Goal: Transaction & Acquisition: Purchase product/service

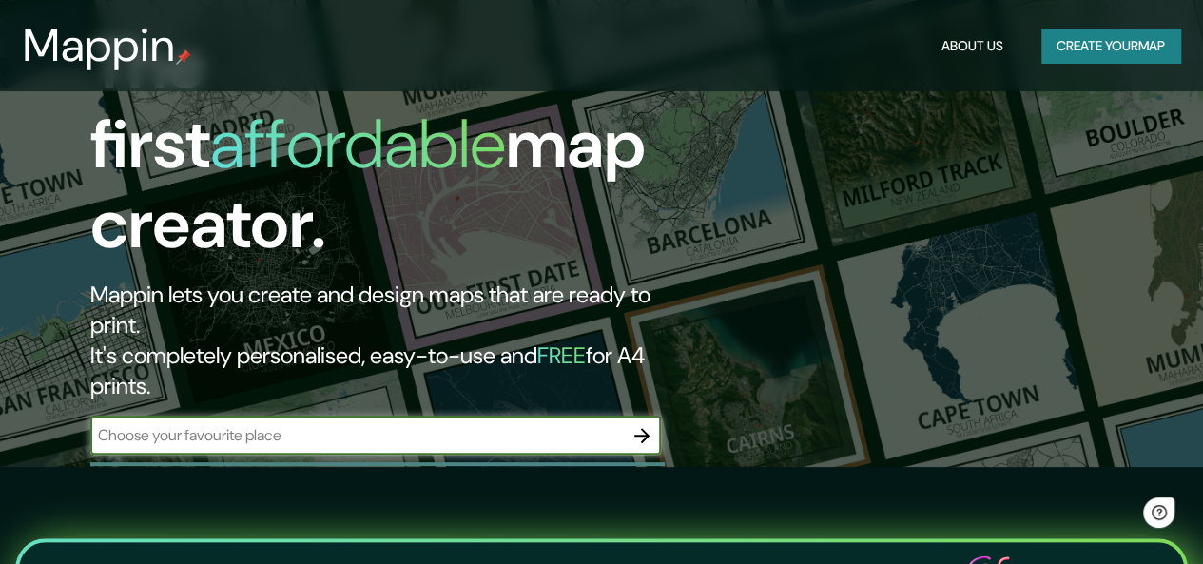
scroll to position [285, 0]
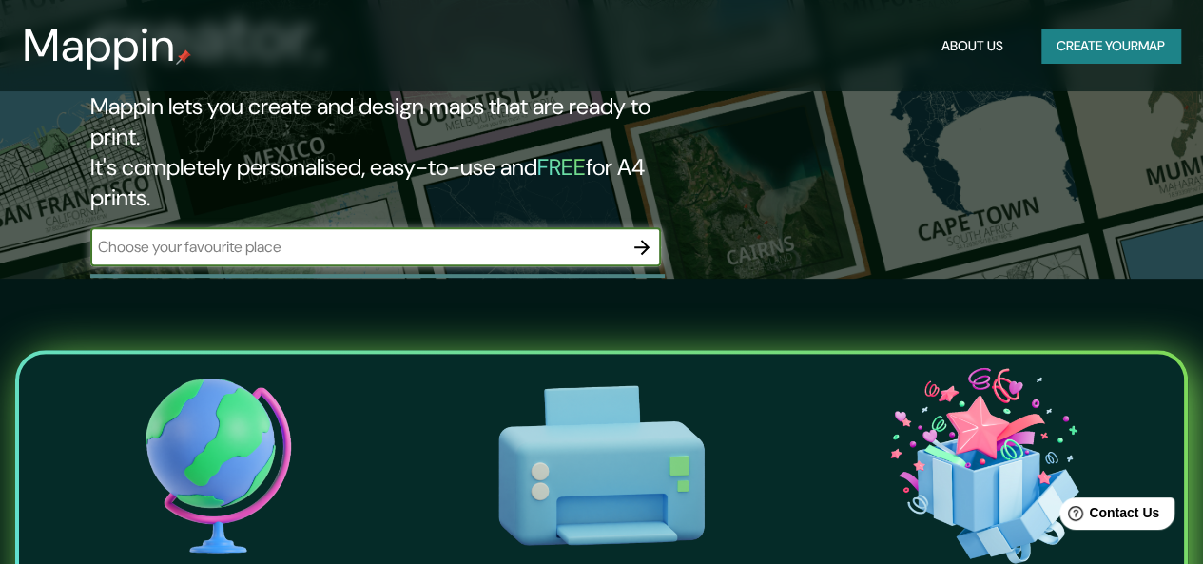
click at [468, 236] on input "text" at bounding box center [356, 247] width 532 height 22
type input "san [PERSON_NAME]"
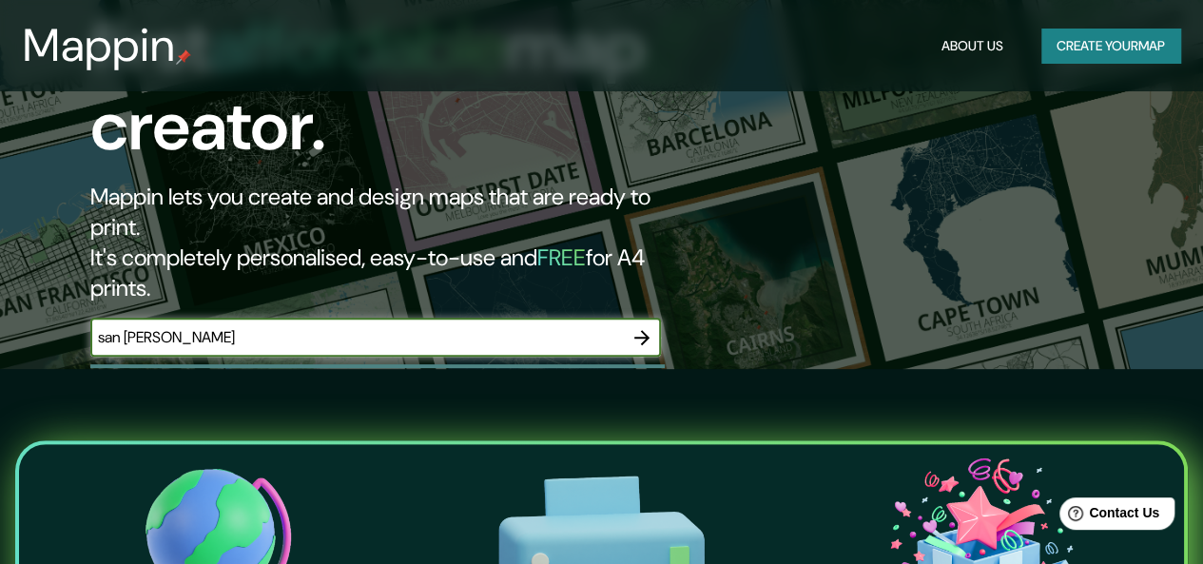
scroll to position [190, 0]
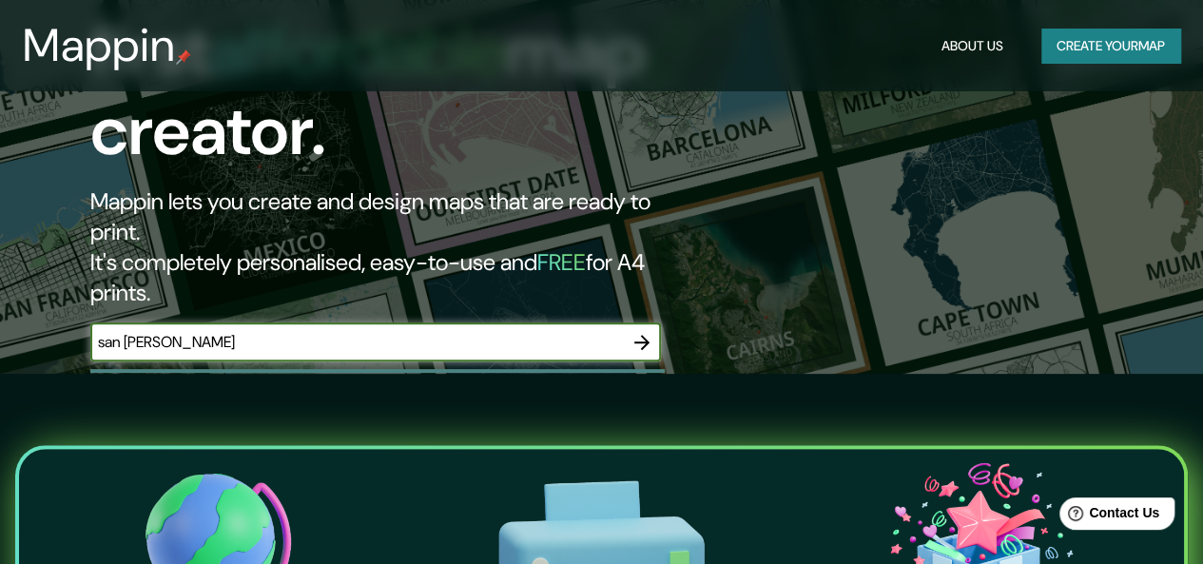
click at [563, 331] on input "san [PERSON_NAME]" at bounding box center [356, 342] width 532 height 22
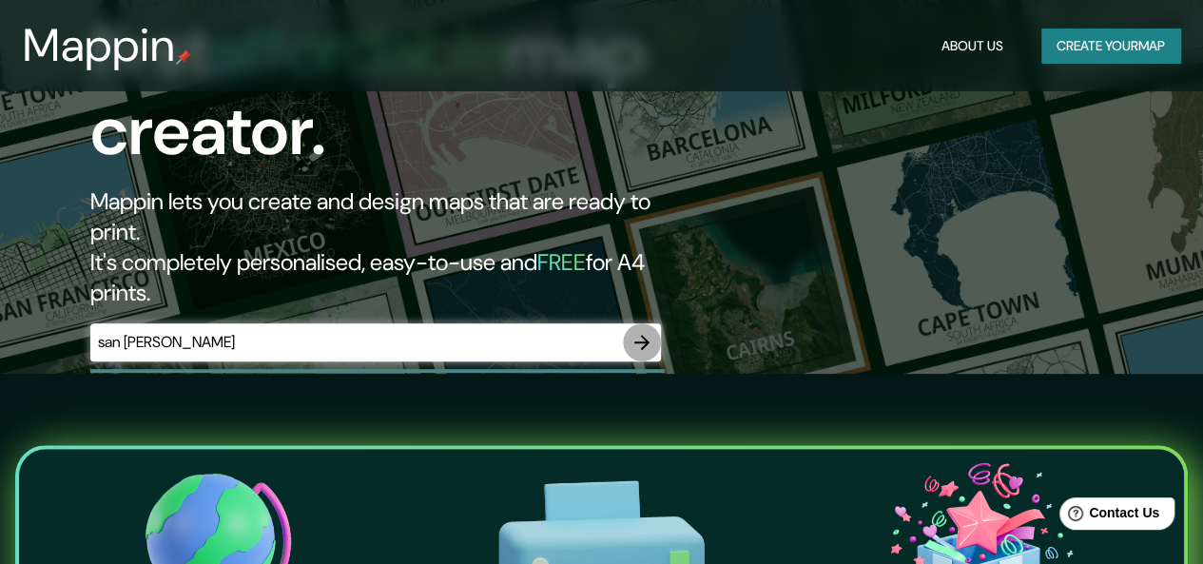
click at [637, 331] on icon "button" at bounding box center [641, 342] width 23 height 23
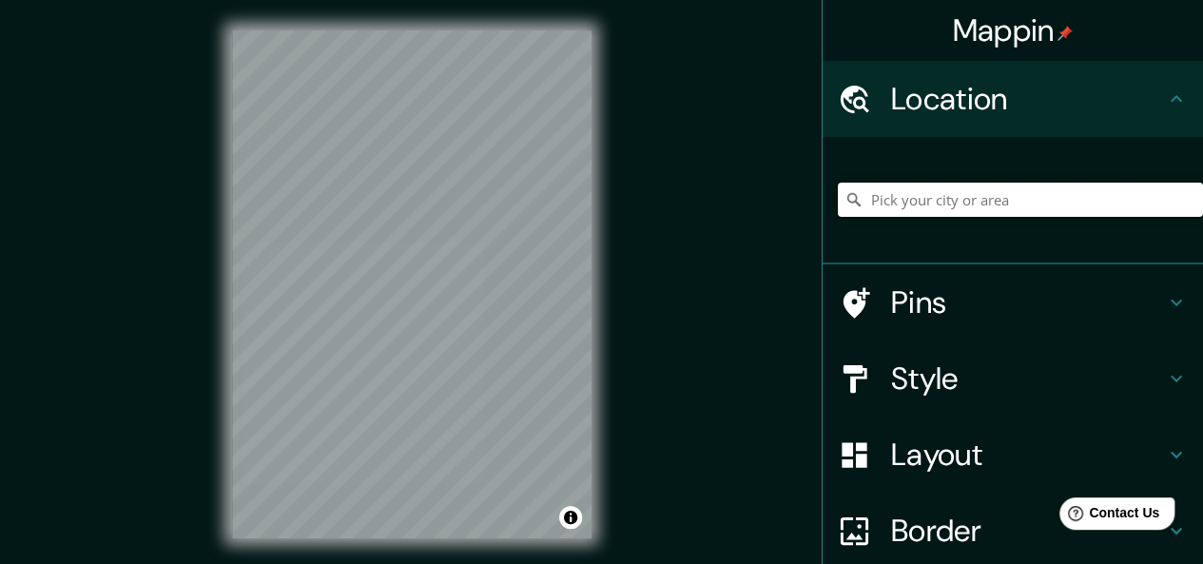
click at [899, 183] on input "Pick your city or area" at bounding box center [1020, 200] width 365 height 34
click at [892, 202] on input "Pick your city or area" at bounding box center [1020, 200] width 365 height 34
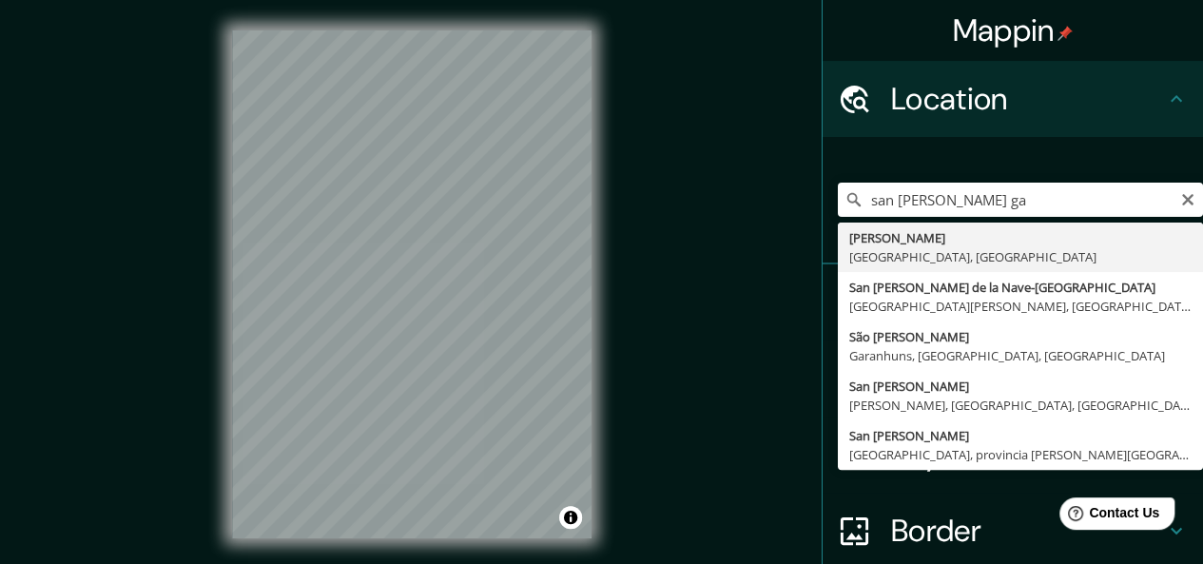
type input "[PERSON_NAME], [GEOGRAPHIC_DATA], [GEOGRAPHIC_DATA]"
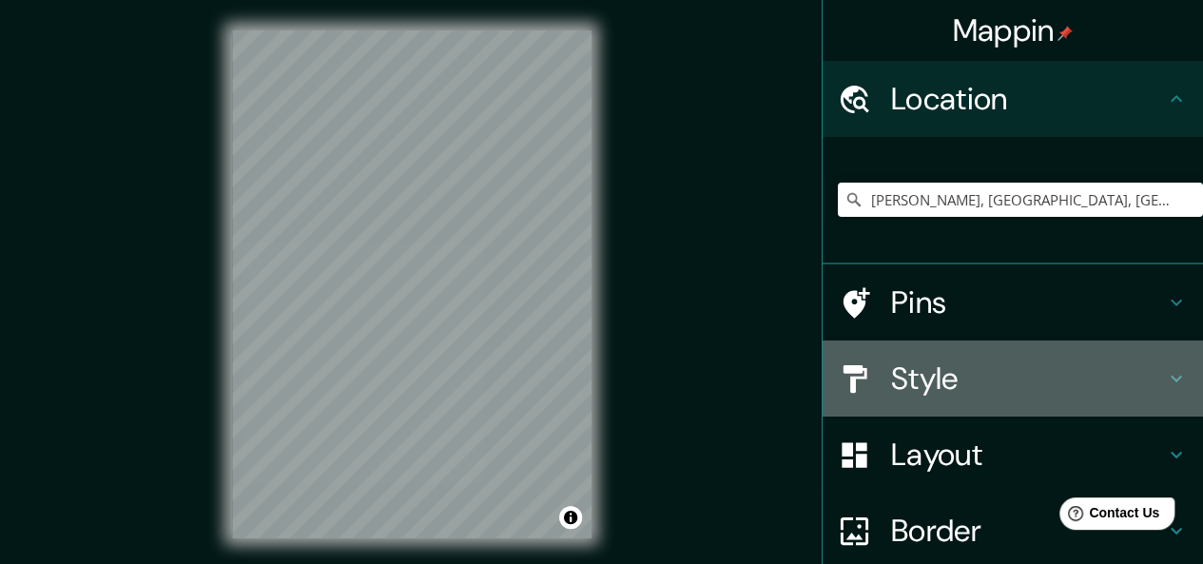
click at [947, 374] on h4 "Style" at bounding box center [1028, 378] width 274 height 38
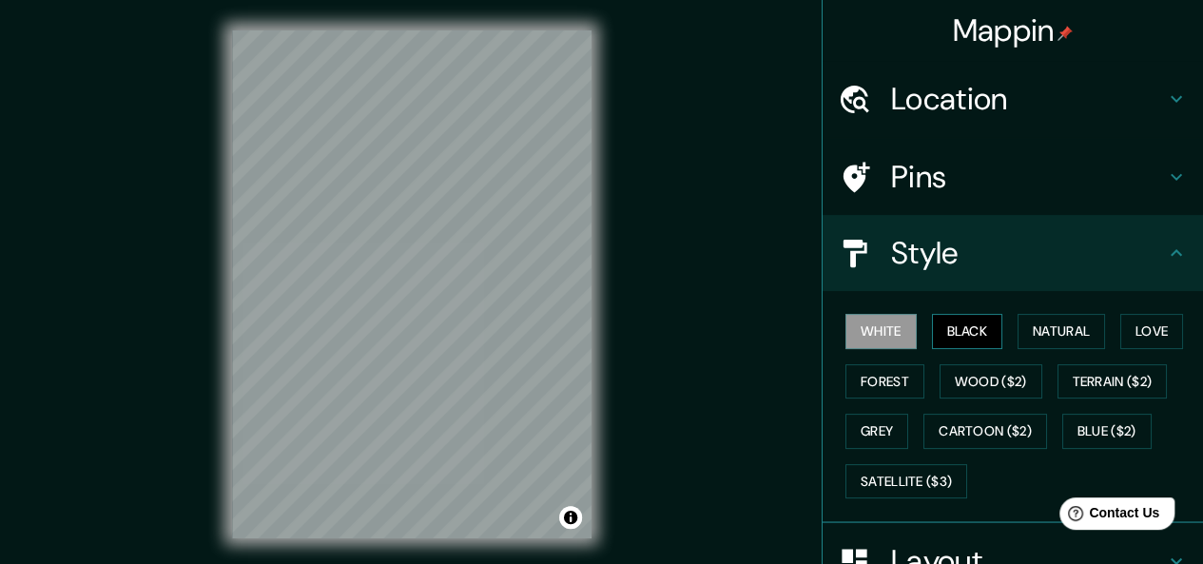
click at [953, 332] on button "Black" at bounding box center [967, 331] width 71 height 35
click at [849, 428] on button "Grey" at bounding box center [876, 431] width 63 height 35
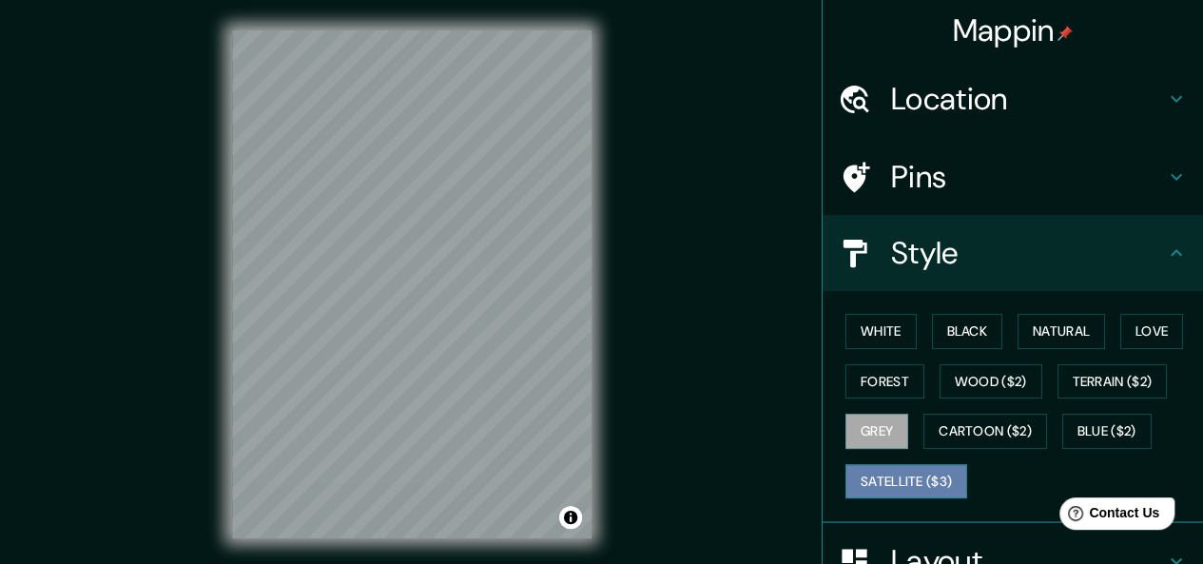
click at [938, 479] on button "Satellite ($3)" at bounding box center [906, 481] width 122 height 35
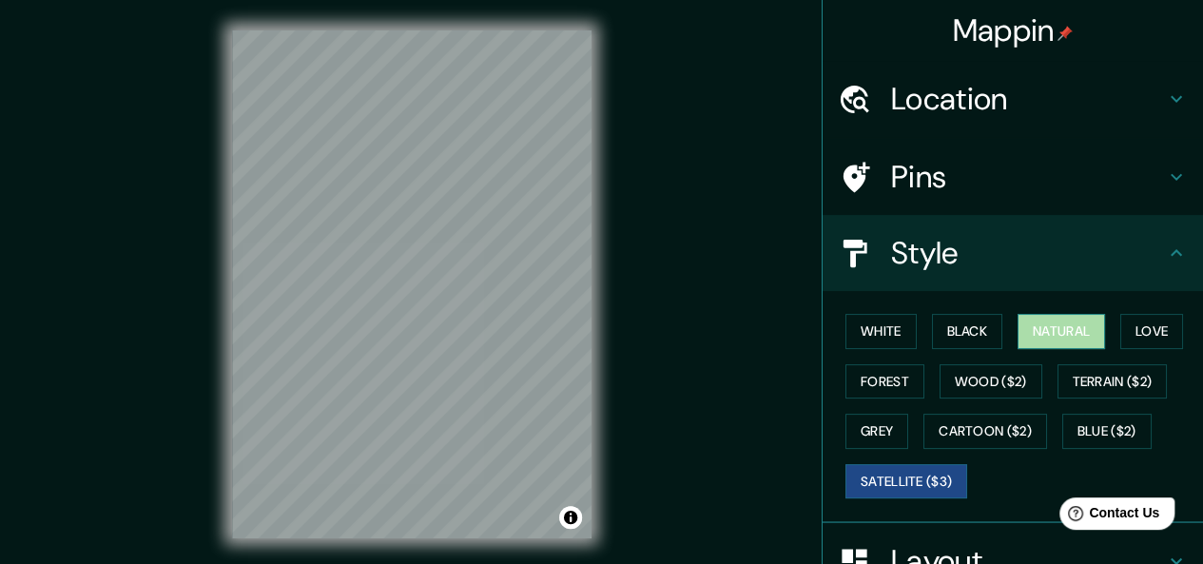
click at [1046, 320] on button "Natural" at bounding box center [1060, 331] width 87 height 35
